Goal: Transaction & Acquisition: Purchase product/service

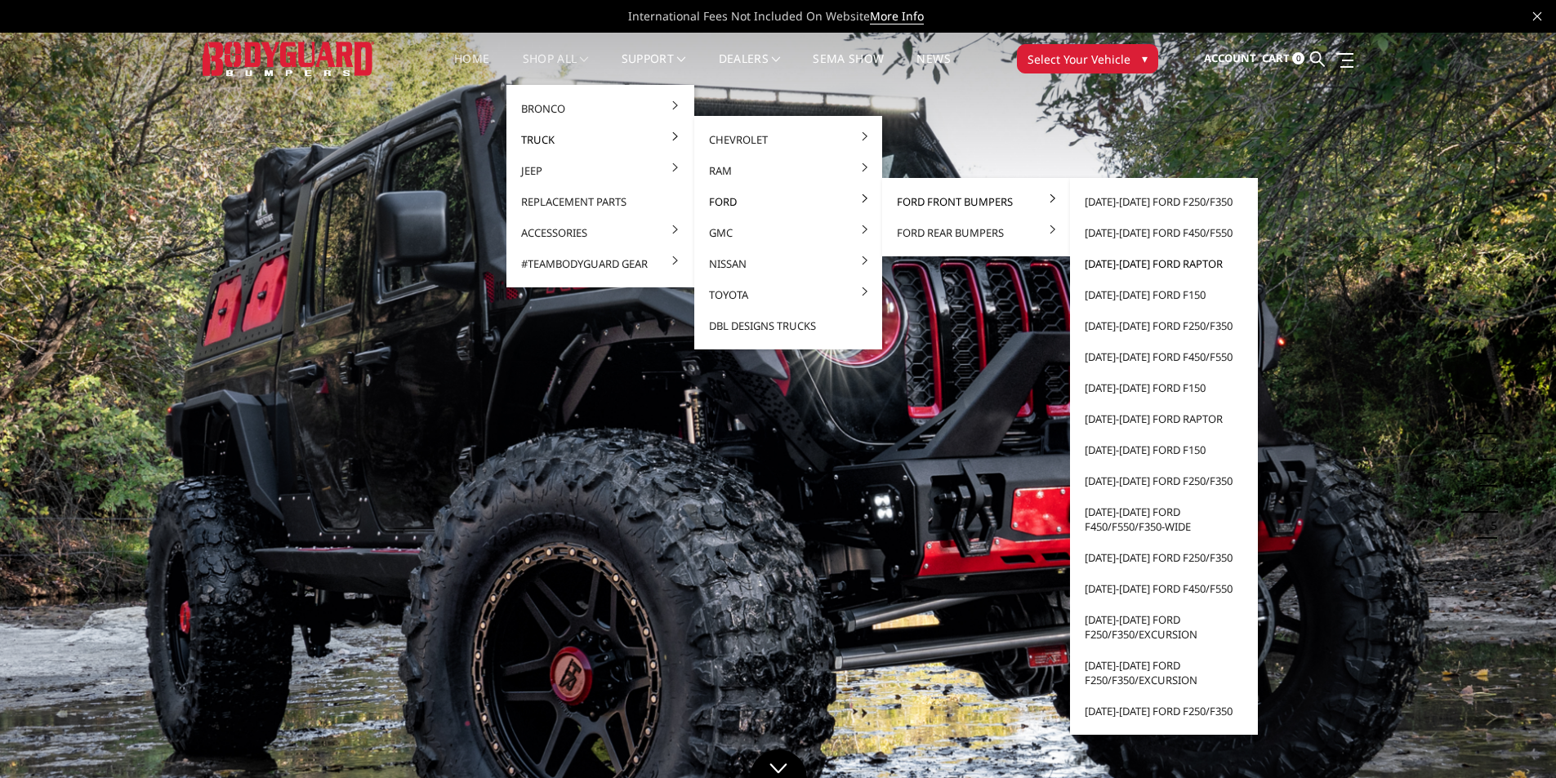
click at [1120, 264] on link "[DATE]-[DATE] Ford Raptor" at bounding box center [1164, 263] width 175 height 31
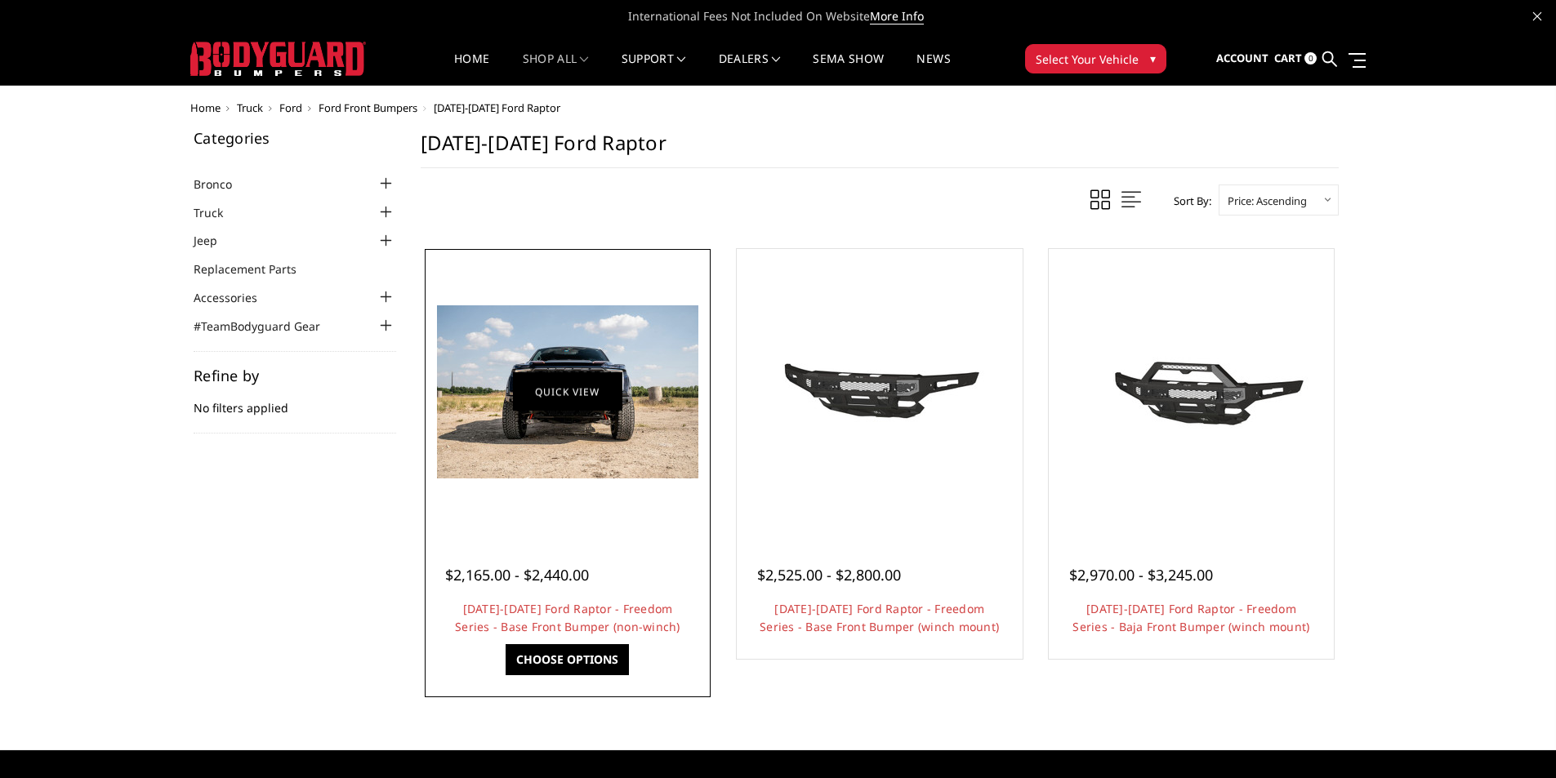
click at [529, 388] on link "Quick view" at bounding box center [567, 391] width 109 height 38
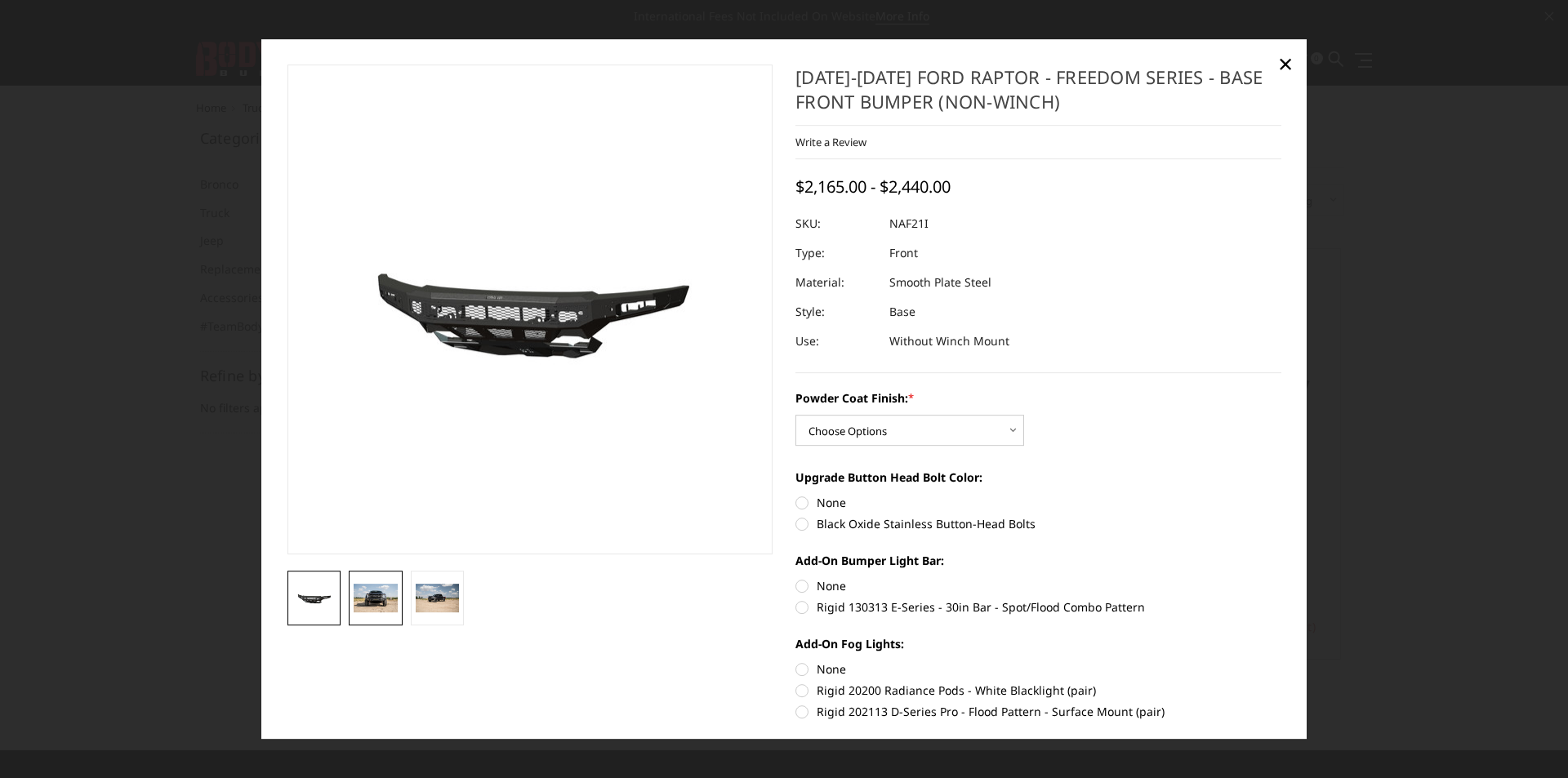
click at [376, 608] on img at bounding box center [376, 598] width 44 height 29
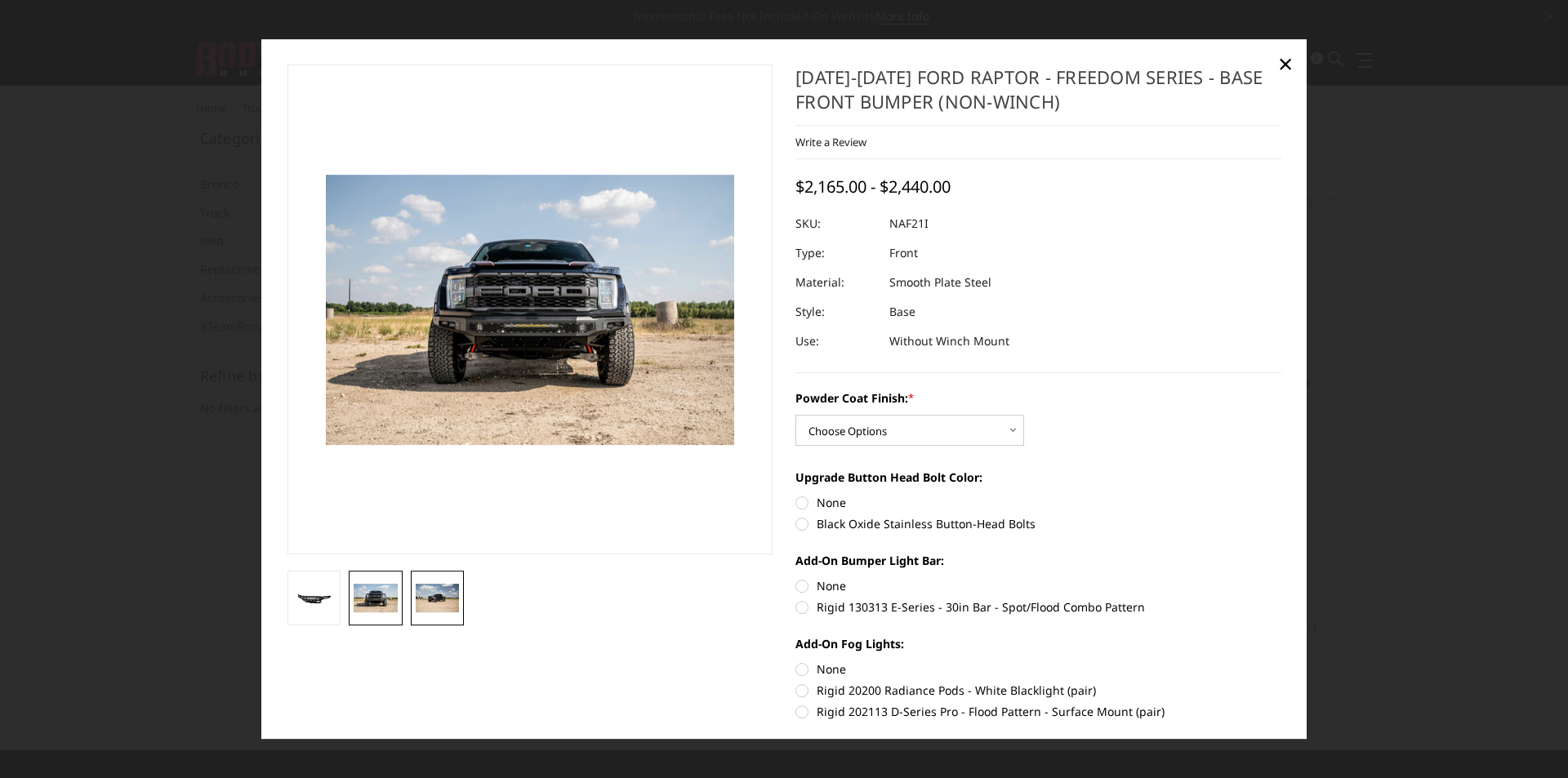
click at [440, 587] on img at bounding box center [438, 598] width 44 height 29
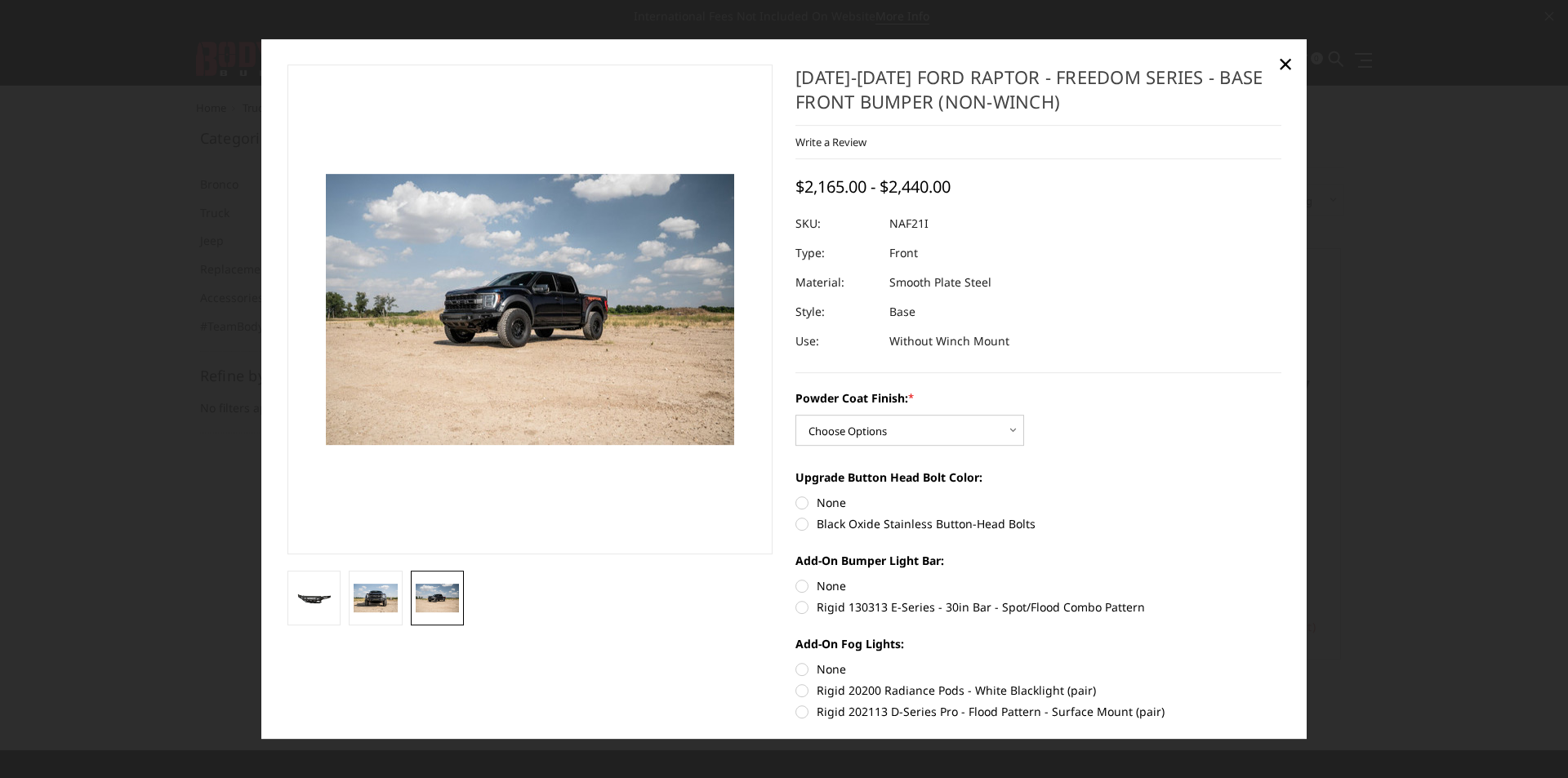
click at [1443, 327] on div at bounding box center [784, 389] width 1568 height 778
